Goal: Task Accomplishment & Management: Manage account settings

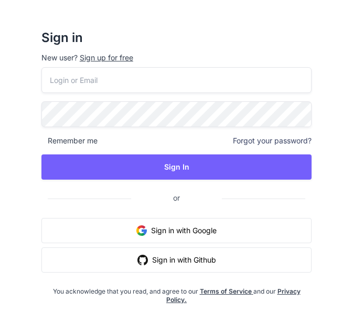
click at [135, 78] on input "email" at bounding box center [176, 80] width 271 height 26
type input "[EMAIL_ADDRESS][DOMAIN_NAME]"
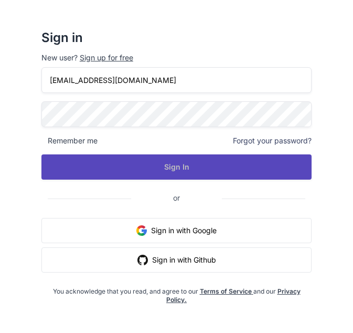
click at [141, 179] on button "Sign In" at bounding box center [176, 166] width 271 height 25
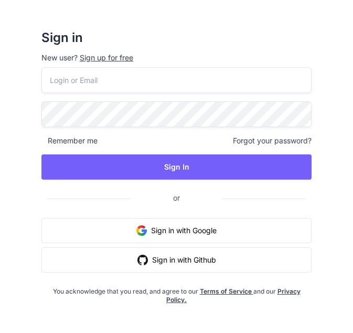
click at [201, 77] on input "email" at bounding box center [176, 80] width 271 height 26
